Goal: Task Accomplishment & Management: Use online tool/utility

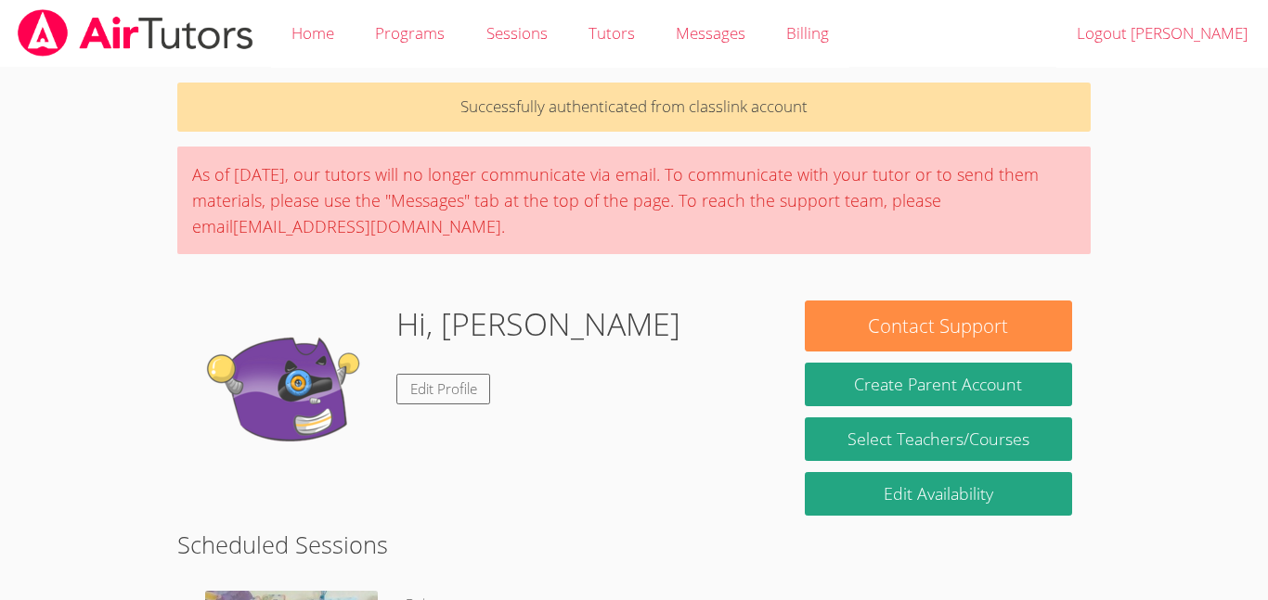
click at [265, 210] on div "As of [DATE], our tutors will no longer communicate via email. To communicate w…" at bounding box center [633, 201] width 913 height 108
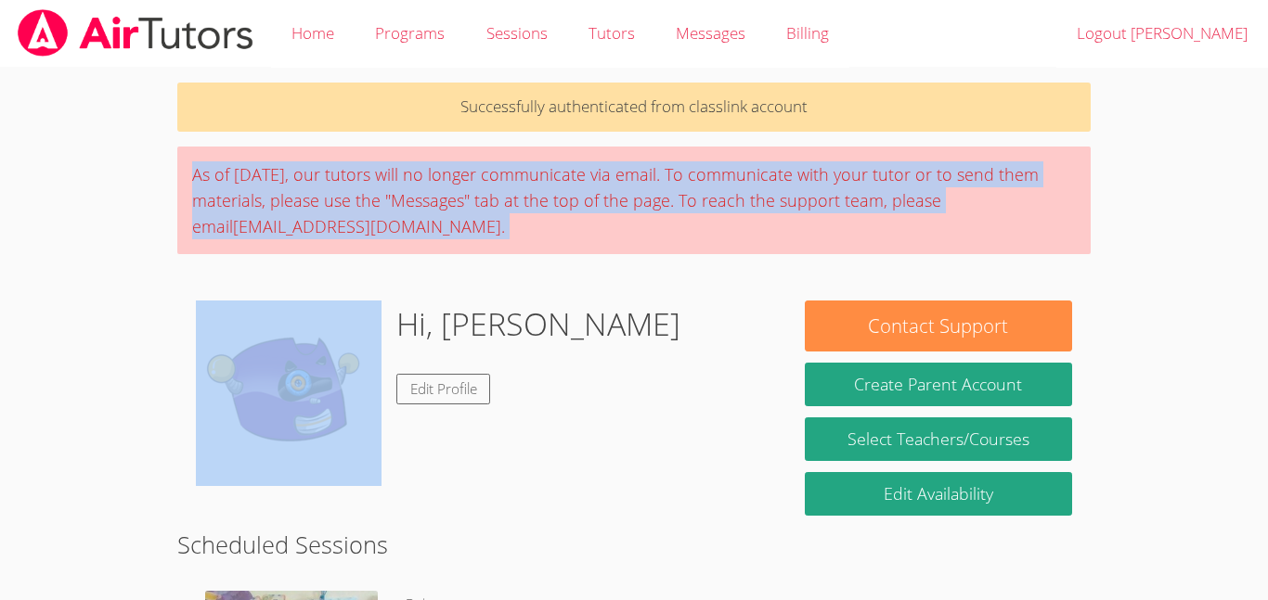
click at [265, 210] on div "As of [DATE], our tutors will no longer communicate via email. To communicate w…" at bounding box center [633, 201] width 913 height 108
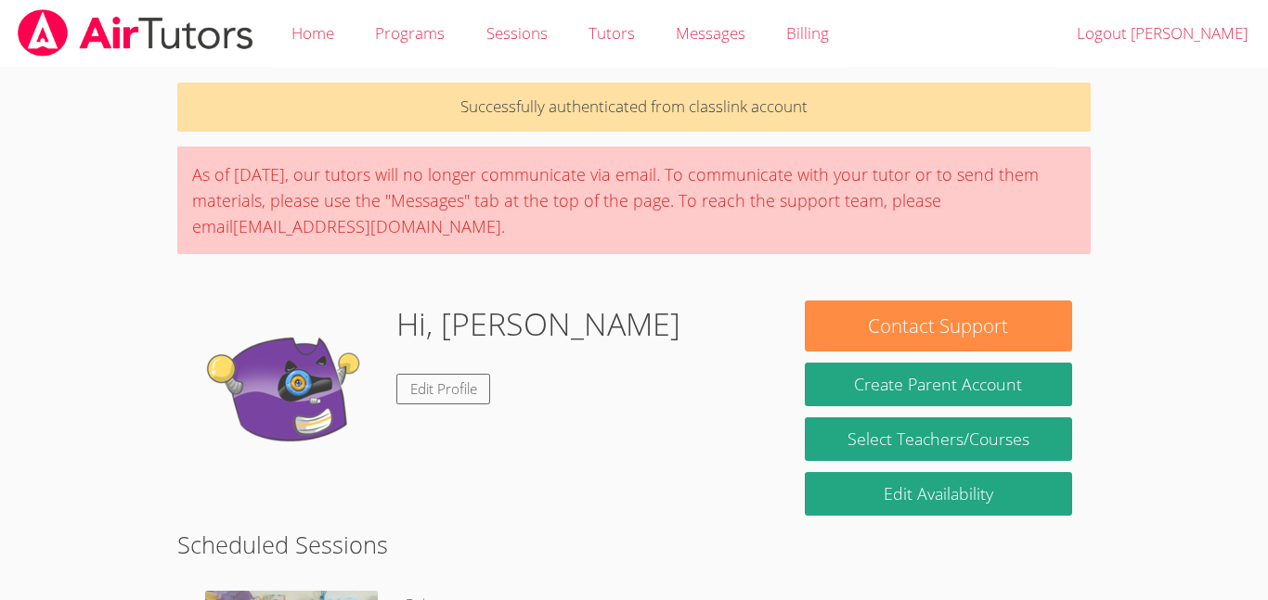
click at [265, 210] on div "As of [DATE], our tutors will no longer communicate via email. To communicate w…" at bounding box center [633, 201] width 913 height 108
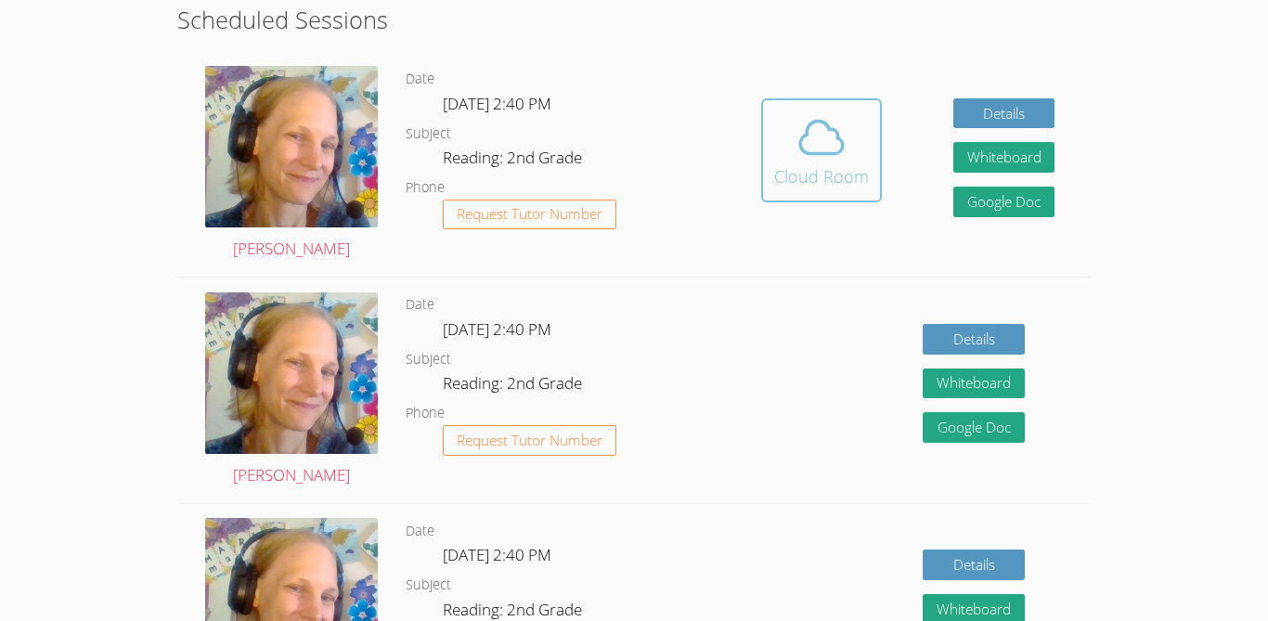
click at [813, 102] on button "Cloud Room" at bounding box center [821, 150] width 121 height 104
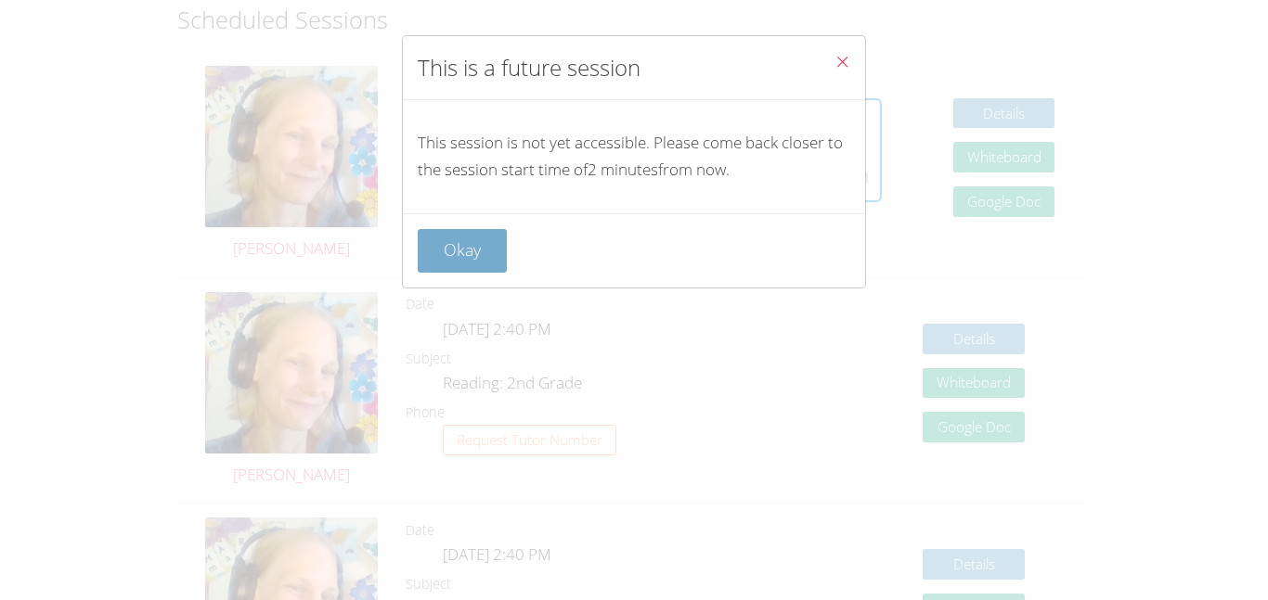
click at [458, 268] on button "Okay" at bounding box center [462, 251] width 89 height 44
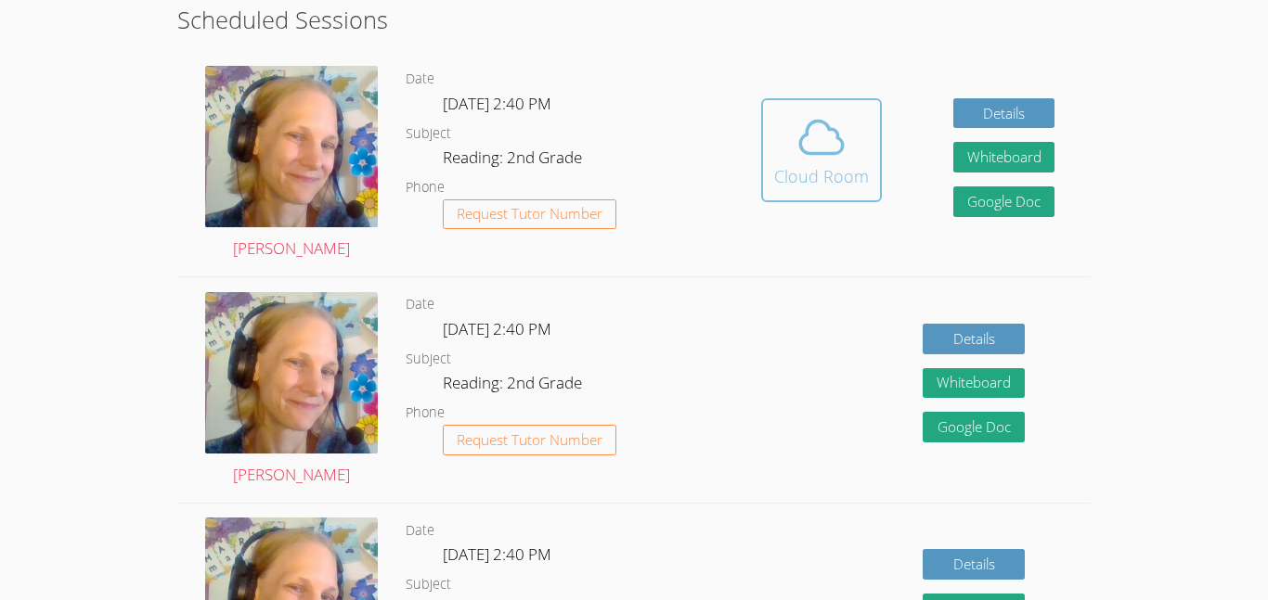
click at [829, 142] on icon at bounding box center [821, 137] width 52 height 52
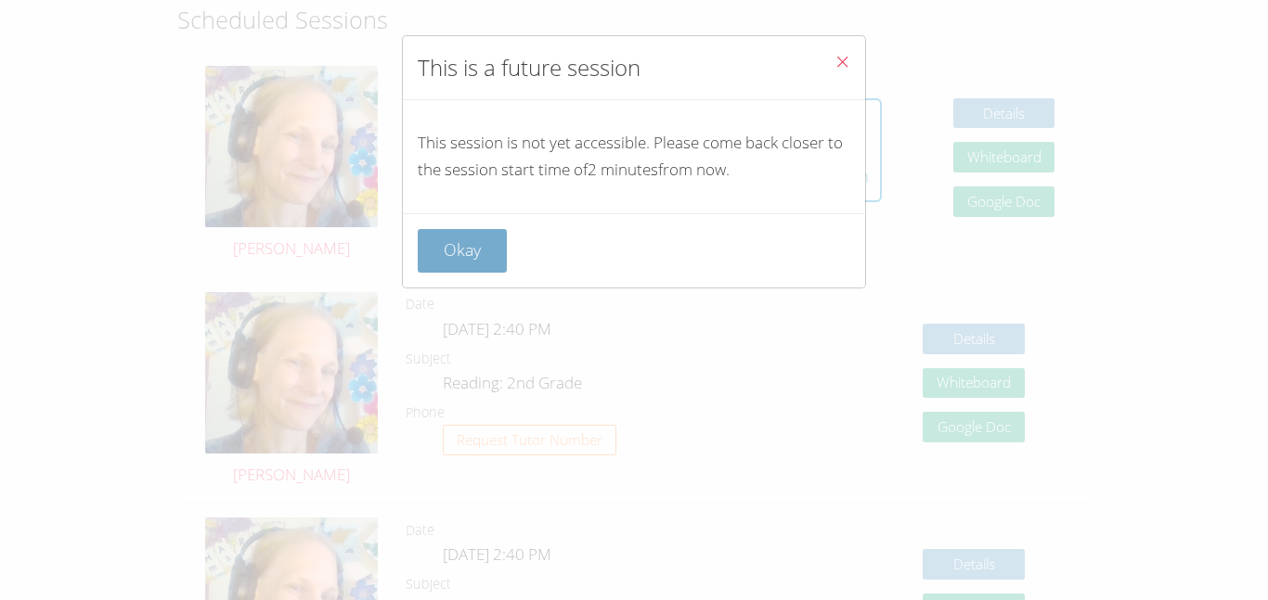
click at [483, 237] on button "Okay" at bounding box center [462, 251] width 89 height 44
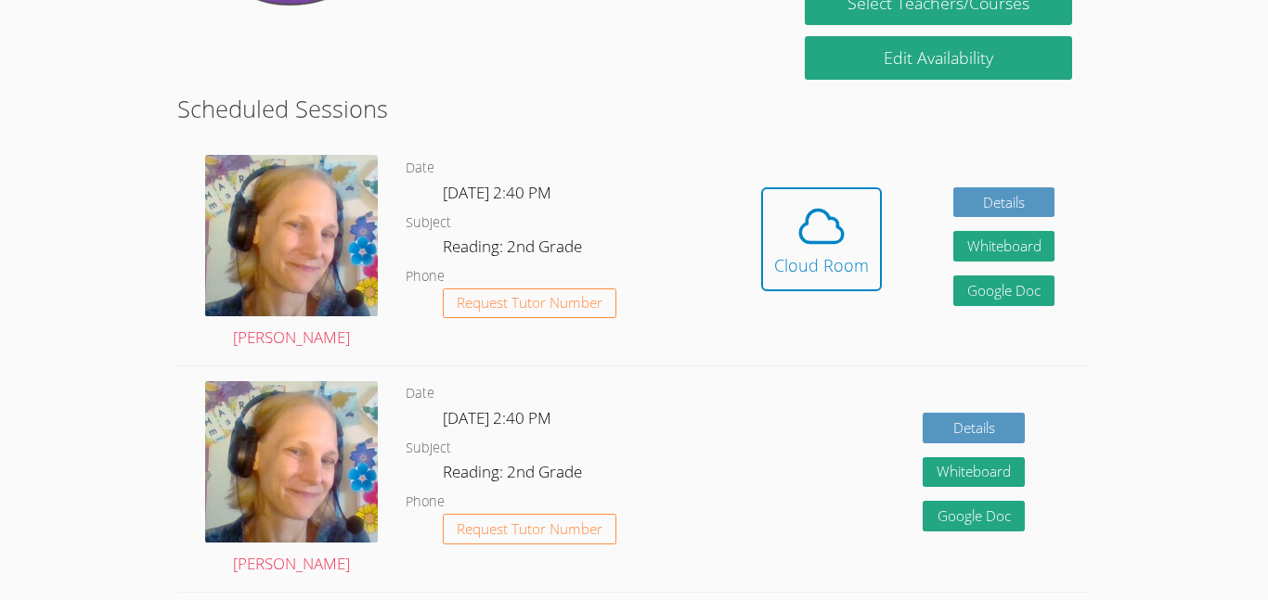
scroll to position [430, 0]
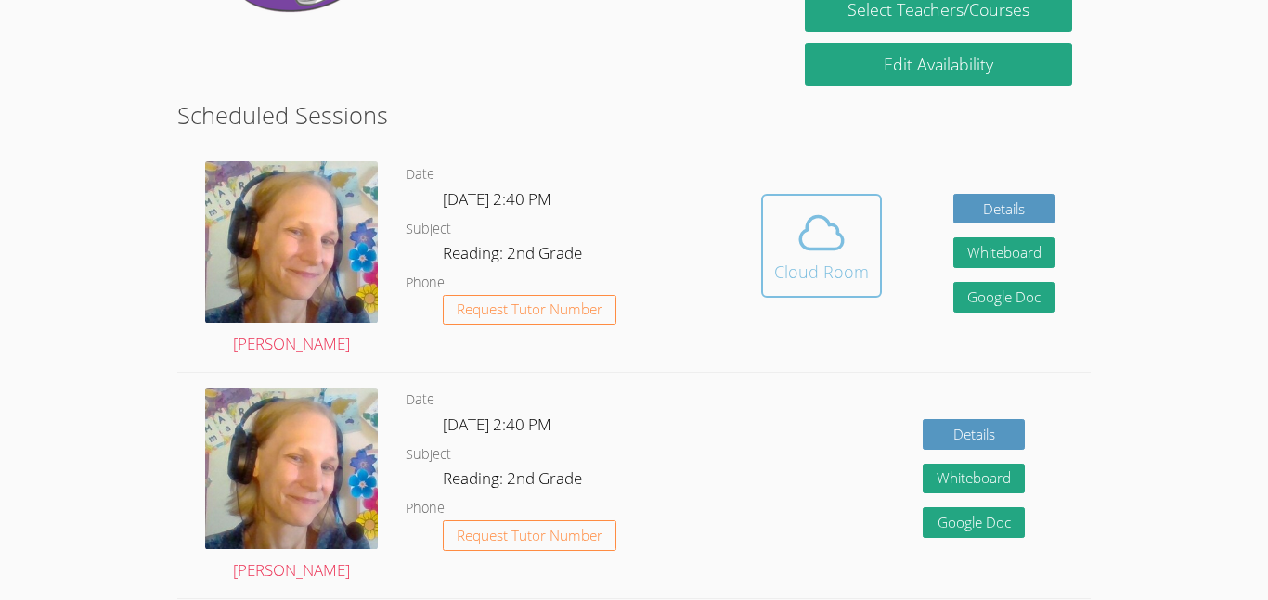
click at [798, 256] on icon at bounding box center [821, 233] width 52 height 52
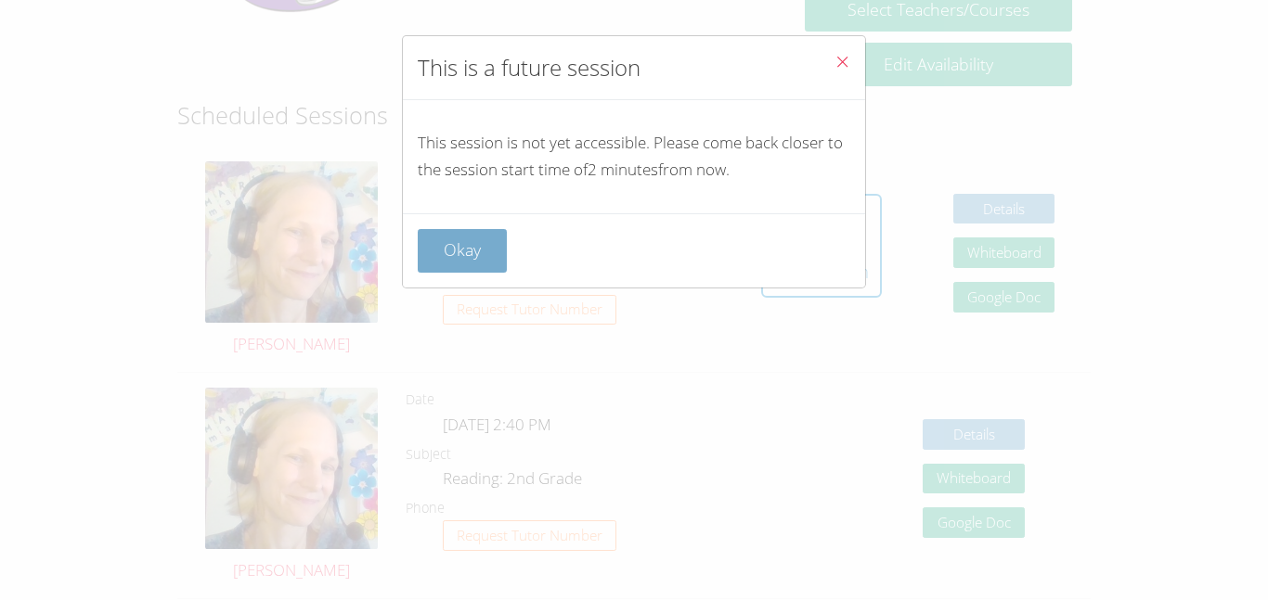
click at [491, 243] on button "Okay" at bounding box center [462, 251] width 89 height 44
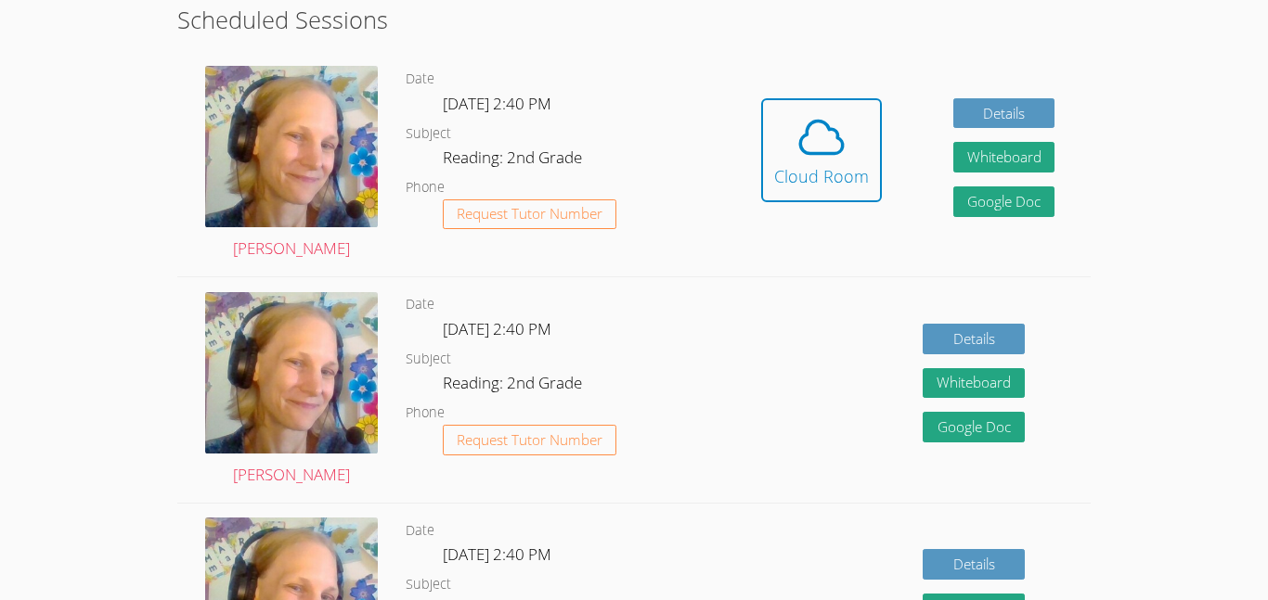
scroll to position [518, 0]
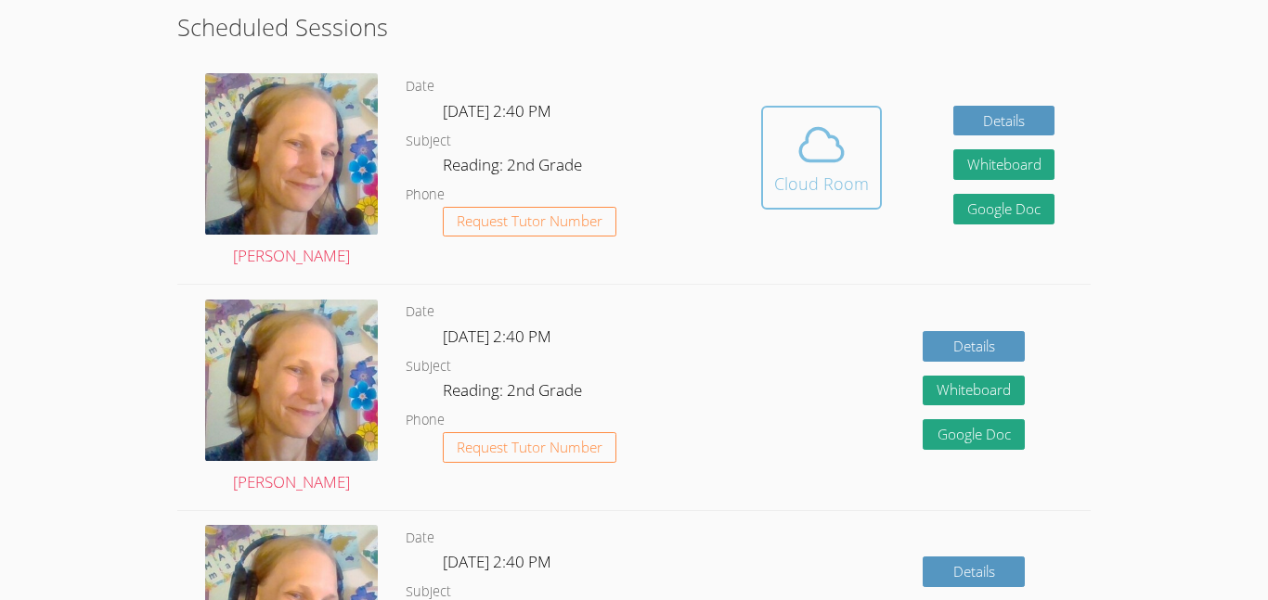
click at [826, 135] on icon at bounding box center [821, 145] width 43 height 32
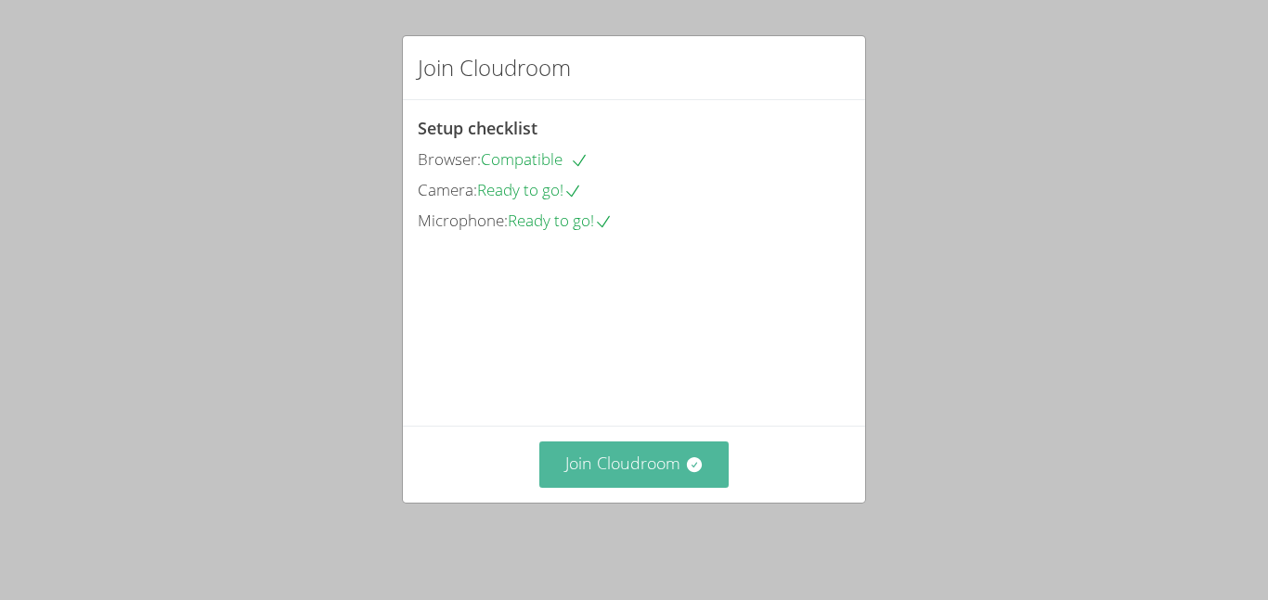
click at [696, 472] on icon at bounding box center [693, 464] width 15 height 15
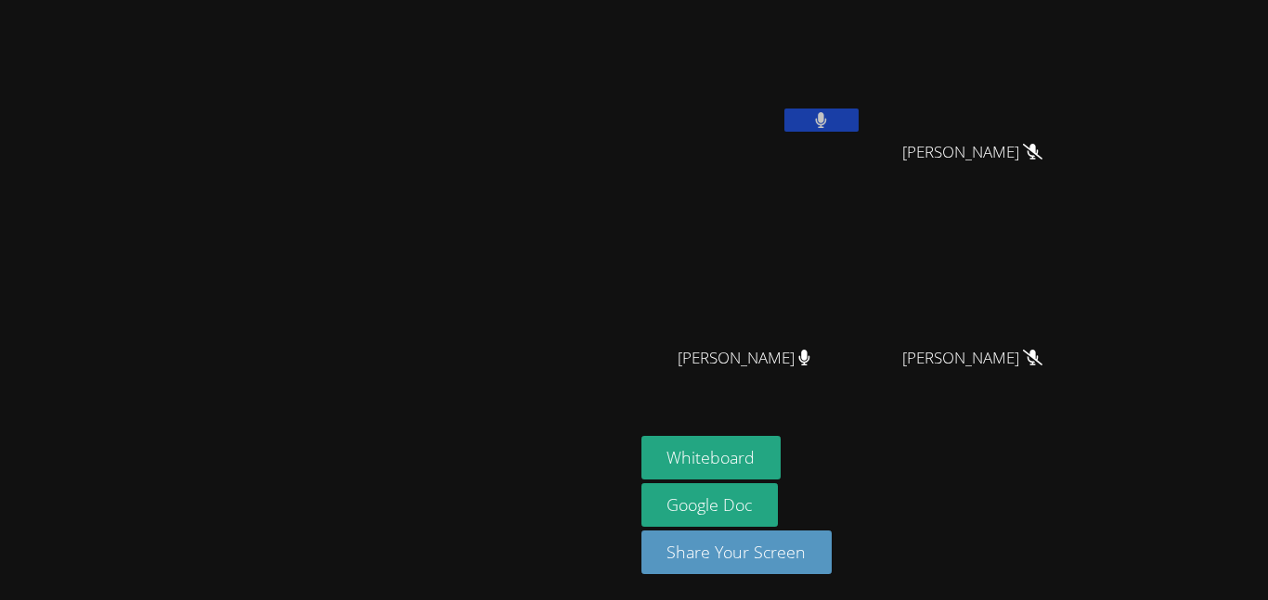
click at [1042, 152] on icon at bounding box center [1032, 152] width 19 height 16
click at [1042, 364] on icon at bounding box center [1032, 358] width 19 height 16
click at [858, 122] on button at bounding box center [821, 120] width 74 height 23
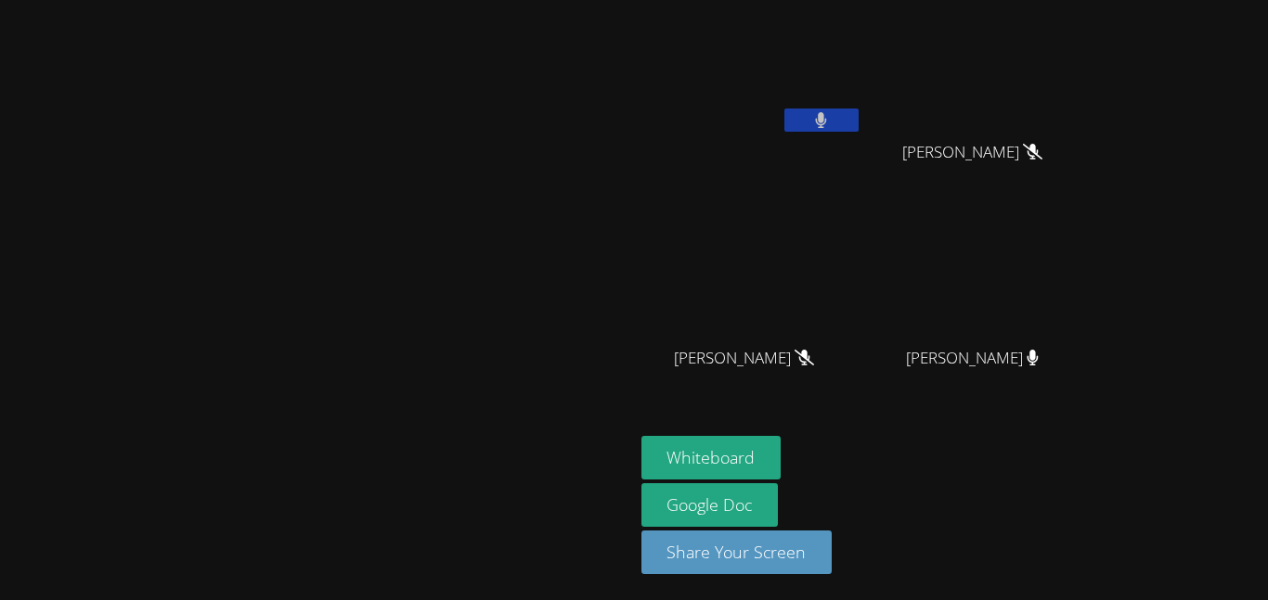
click at [858, 122] on button at bounding box center [821, 120] width 74 height 23
click at [858, 124] on button at bounding box center [821, 120] width 74 height 23
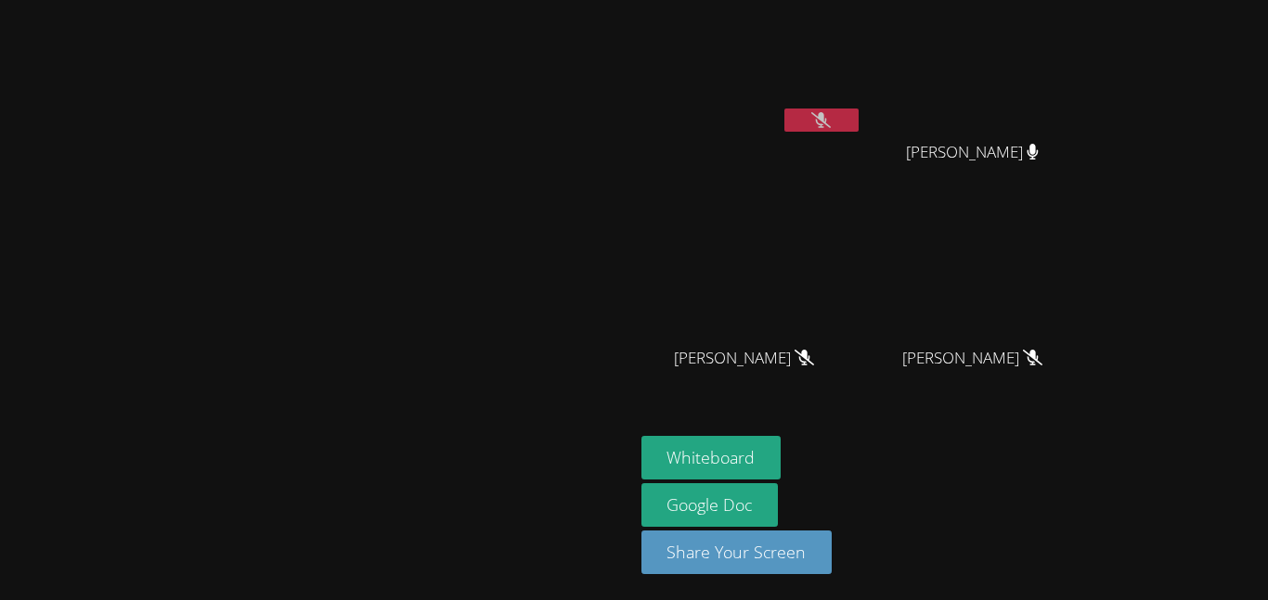
click at [858, 124] on button at bounding box center [821, 120] width 74 height 23
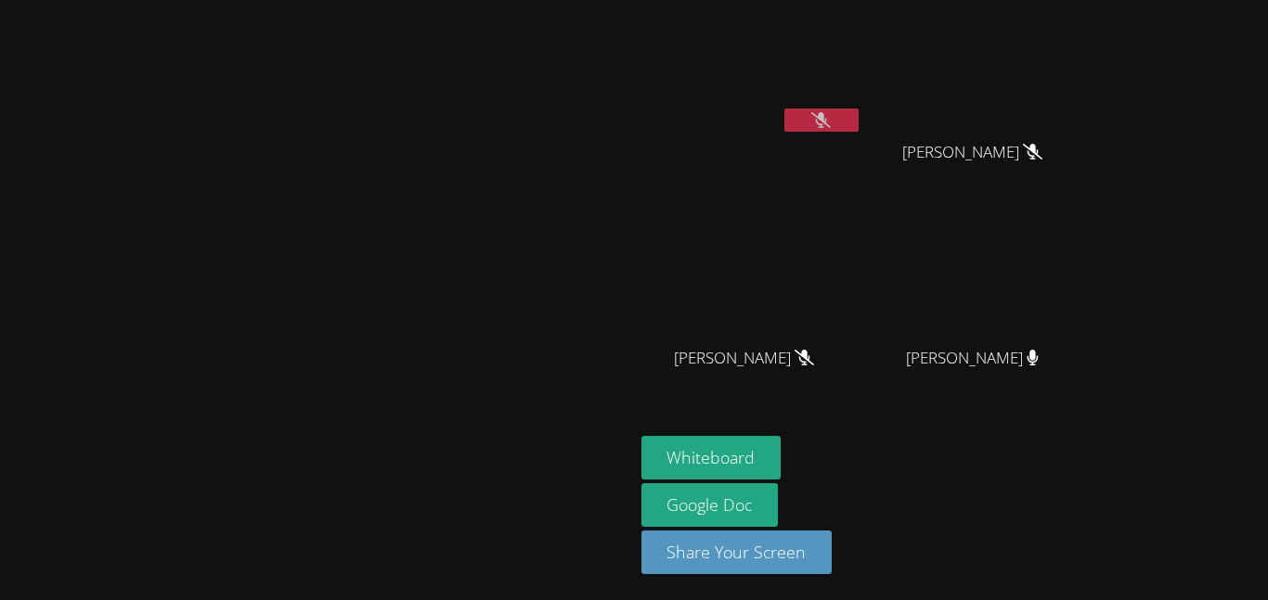
click at [858, 124] on button at bounding box center [821, 120] width 74 height 23
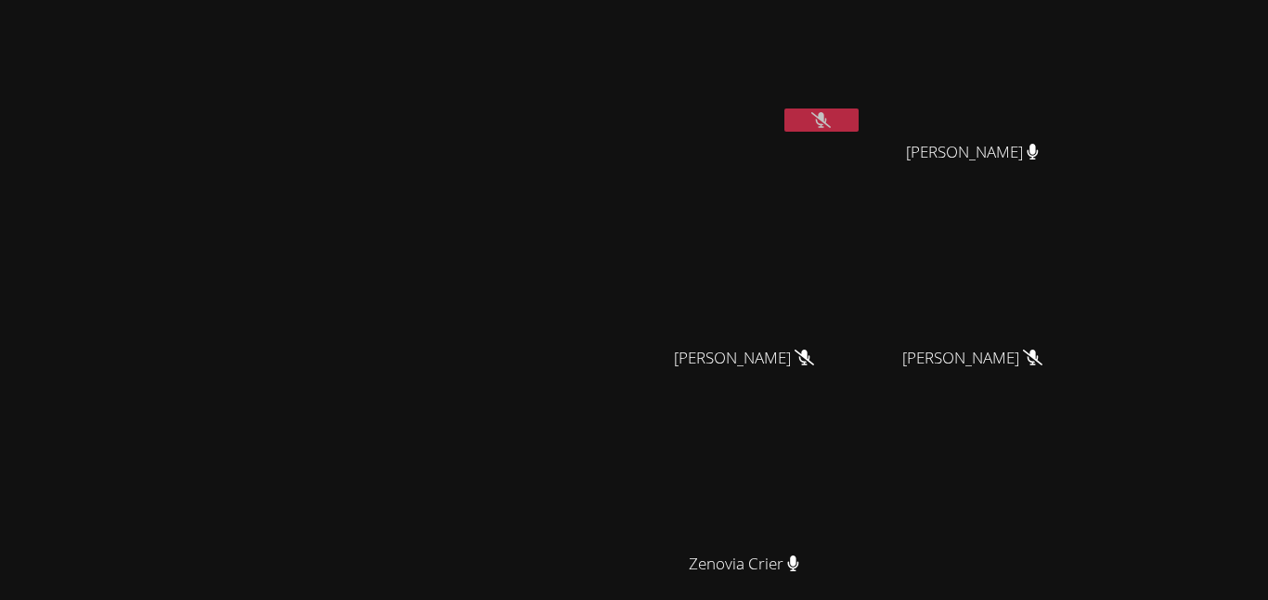
click at [858, 124] on button at bounding box center [821, 120] width 74 height 23
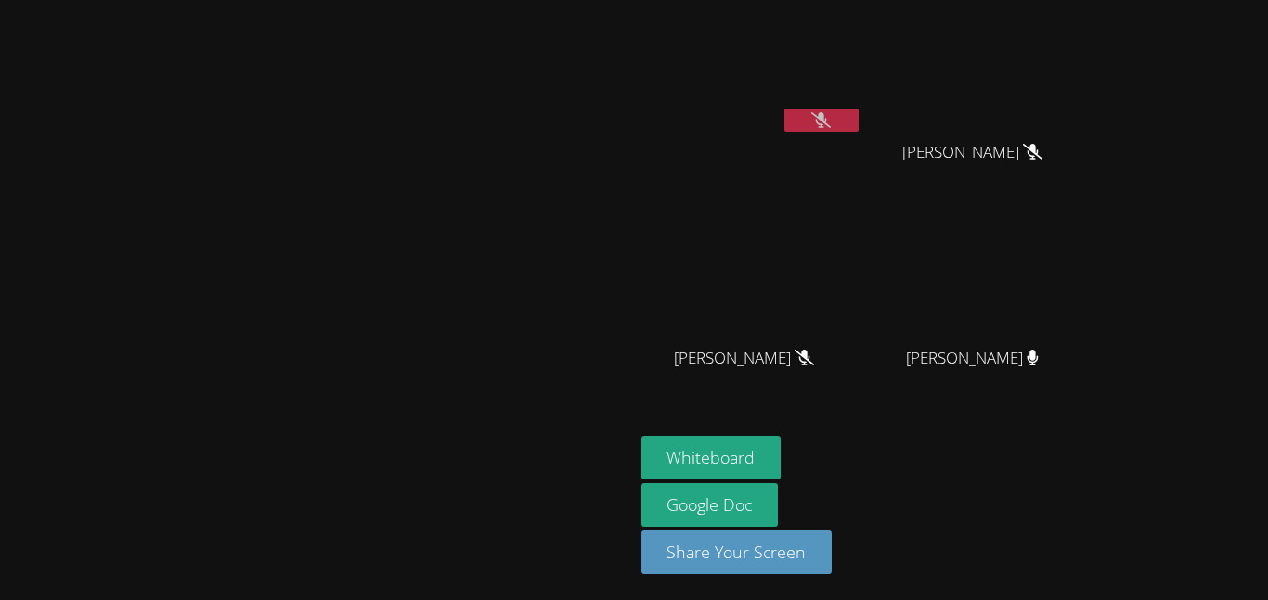
click at [784, 109] on button at bounding box center [821, 120] width 74 height 23
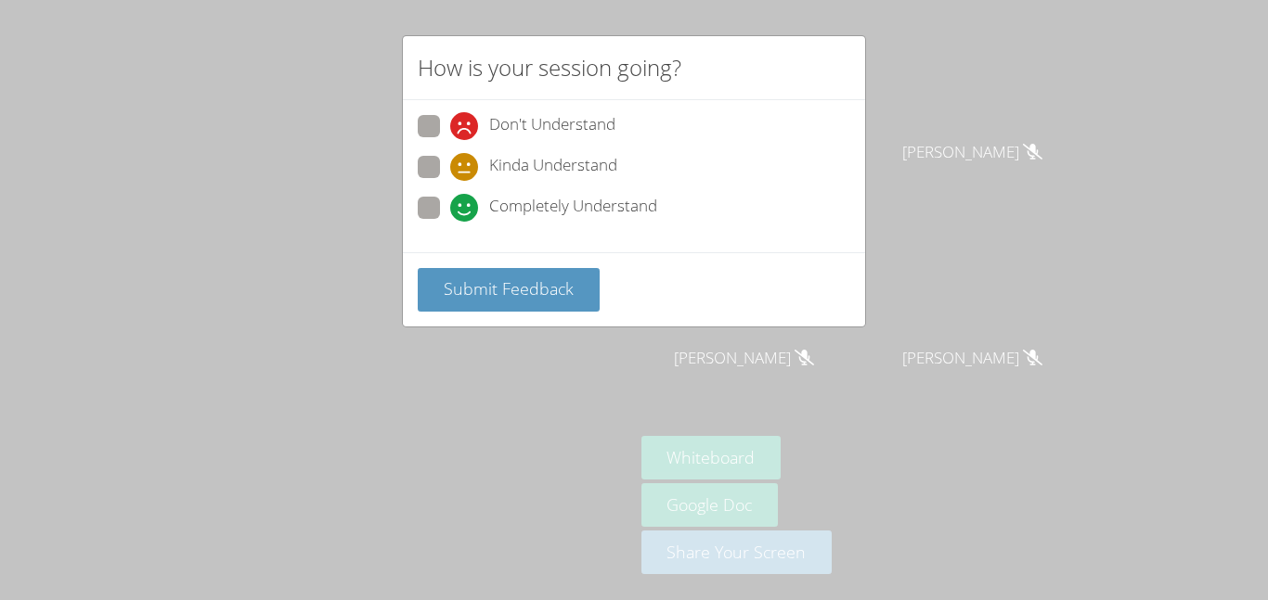
click at [514, 170] on span "Kinda Understand" at bounding box center [553, 167] width 128 height 28
click at [466, 170] on input "Kinda Understand" at bounding box center [458, 164] width 16 height 16
radio input "true"
click at [510, 294] on span "Submit Feedback" at bounding box center [509, 288] width 130 height 22
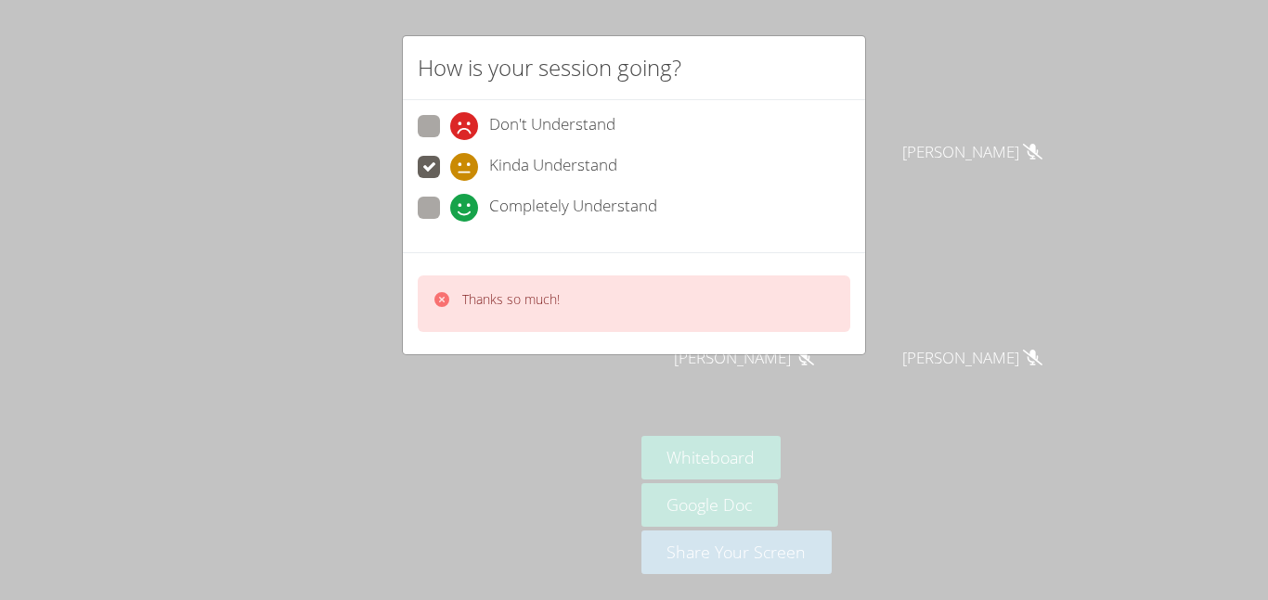
click at [442, 208] on label "Completely Understand" at bounding box center [537, 209] width 239 height 25
click at [450, 208] on input "Completely Understand" at bounding box center [458, 205] width 16 height 16
radio input "true"
